Goal: Task Accomplishment & Management: Manage account settings

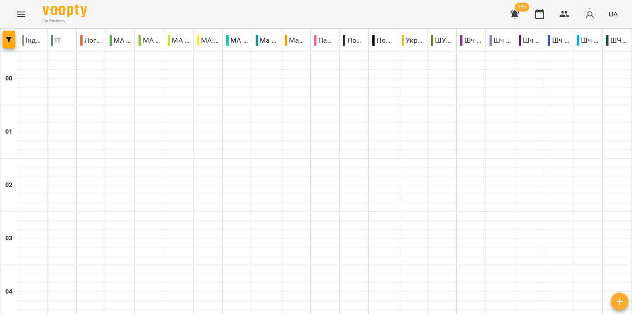
scroll to position [1036, 0]
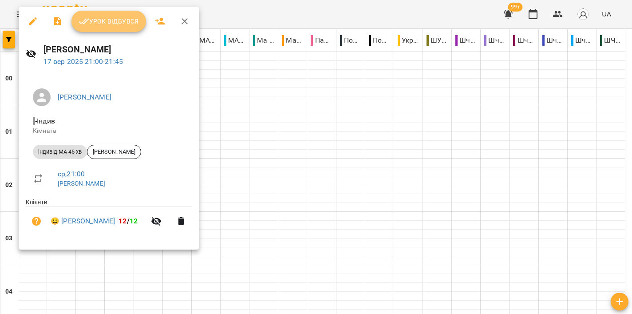
click at [129, 26] on span "Урок відбувся" at bounding box center [109, 21] width 60 height 11
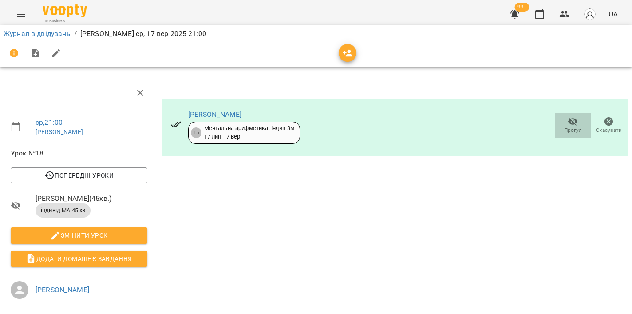
click at [571, 130] on span "Прогул" at bounding box center [573, 131] width 18 height 8
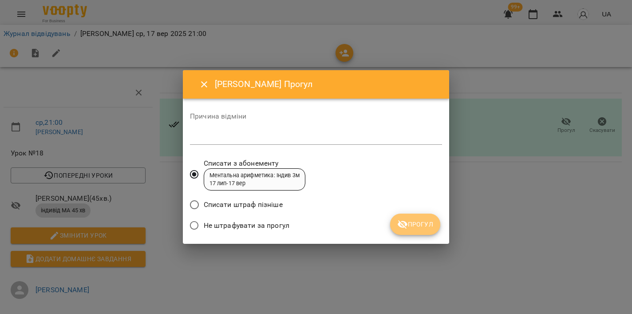
click at [420, 230] on button "Прогул" at bounding box center [415, 224] width 50 height 21
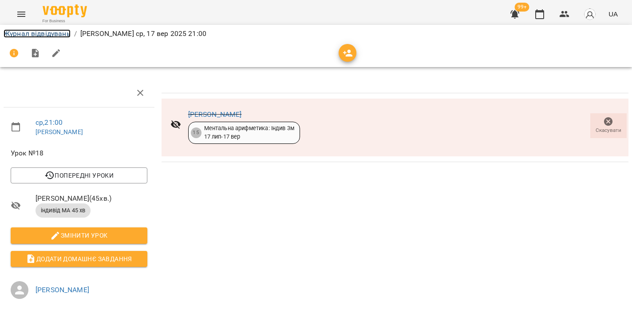
click at [47, 35] on link "Журнал відвідувань" at bounding box center [37, 33] width 67 height 8
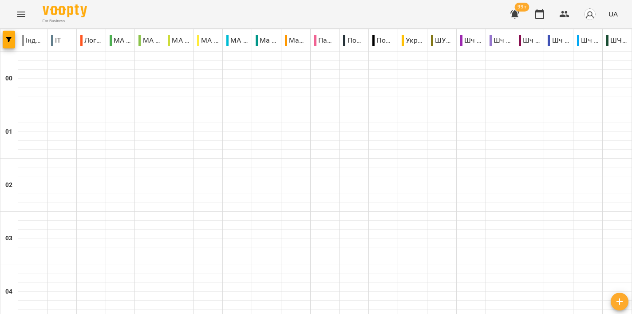
scroll to position [1032, 0]
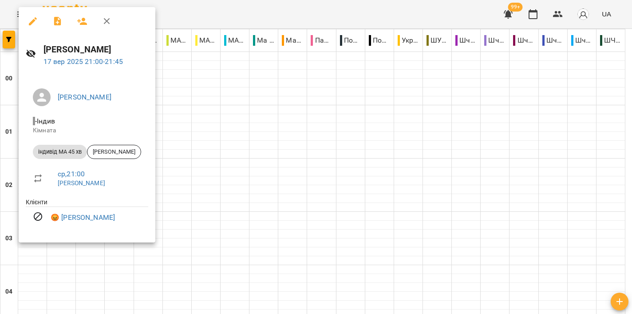
click at [322, 156] on div at bounding box center [316, 157] width 632 height 314
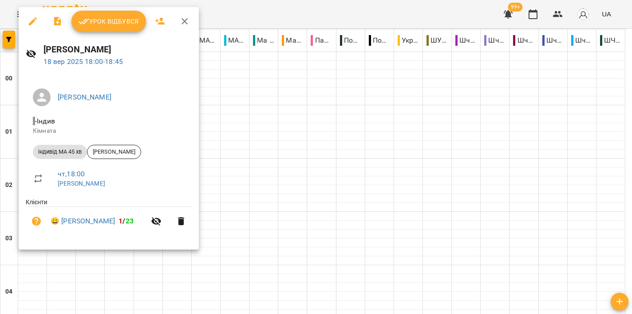
click at [330, 111] on div at bounding box center [316, 157] width 632 height 314
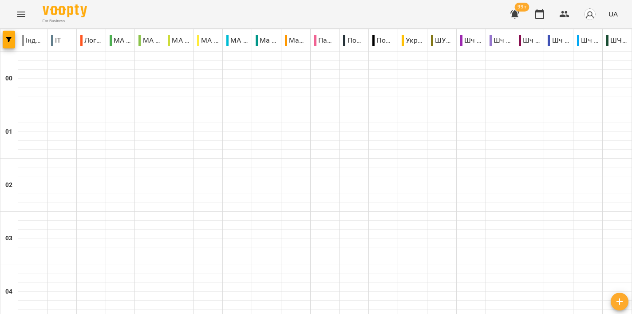
scroll to position [902, 0]
